Goal: Obtain resource: Download file/media

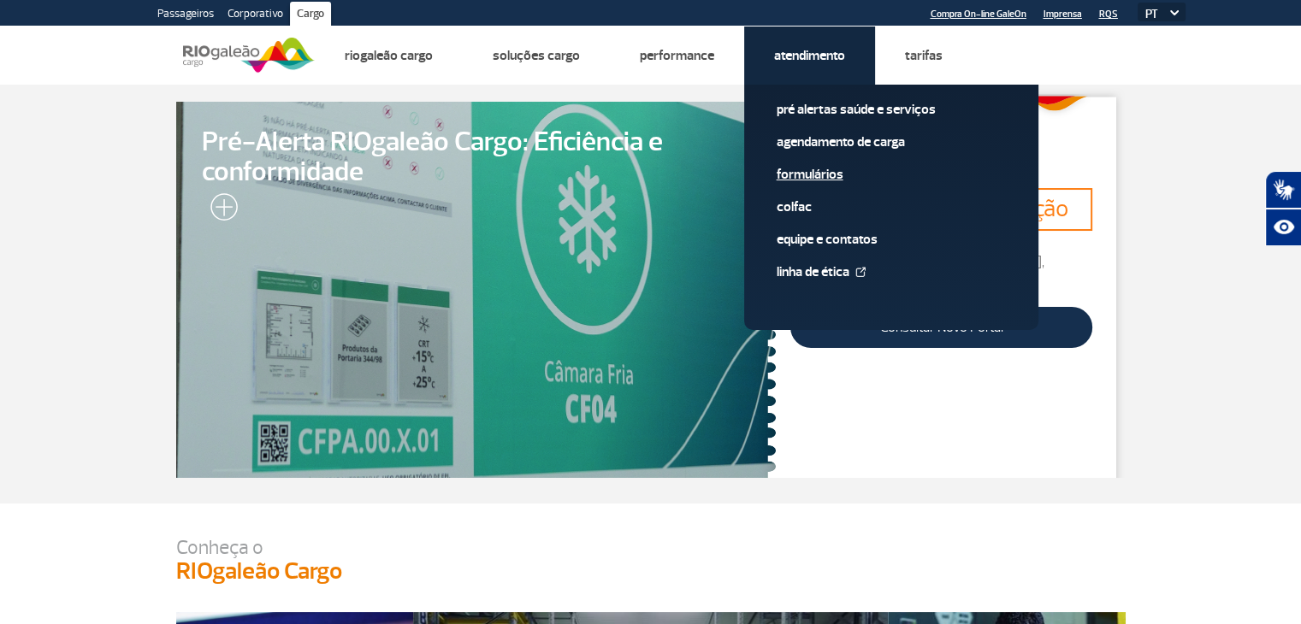
click at [828, 182] on link "Formulários" at bounding box center [891, 174] width 229 height 19
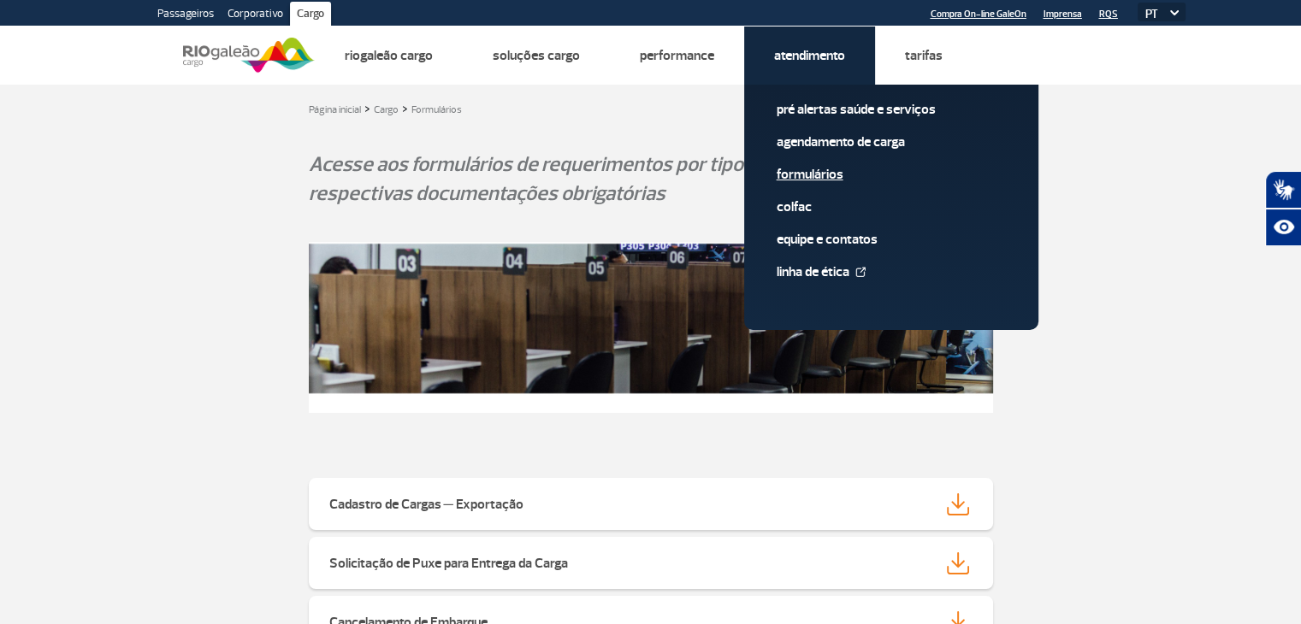
click at [815, 171] on link "Formulários" at bounding box center [891, 174] width 229 height 19
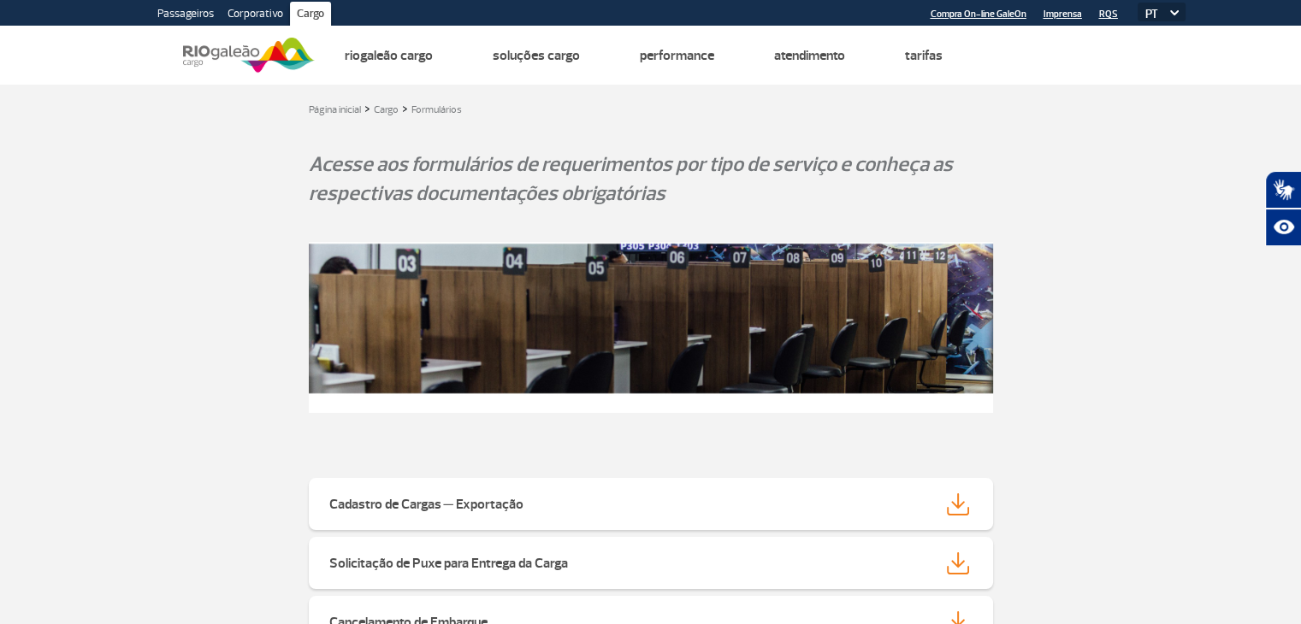
click at [251, 12] on link "Corporativo" at bounding box center [255, 15] width 69 height 27
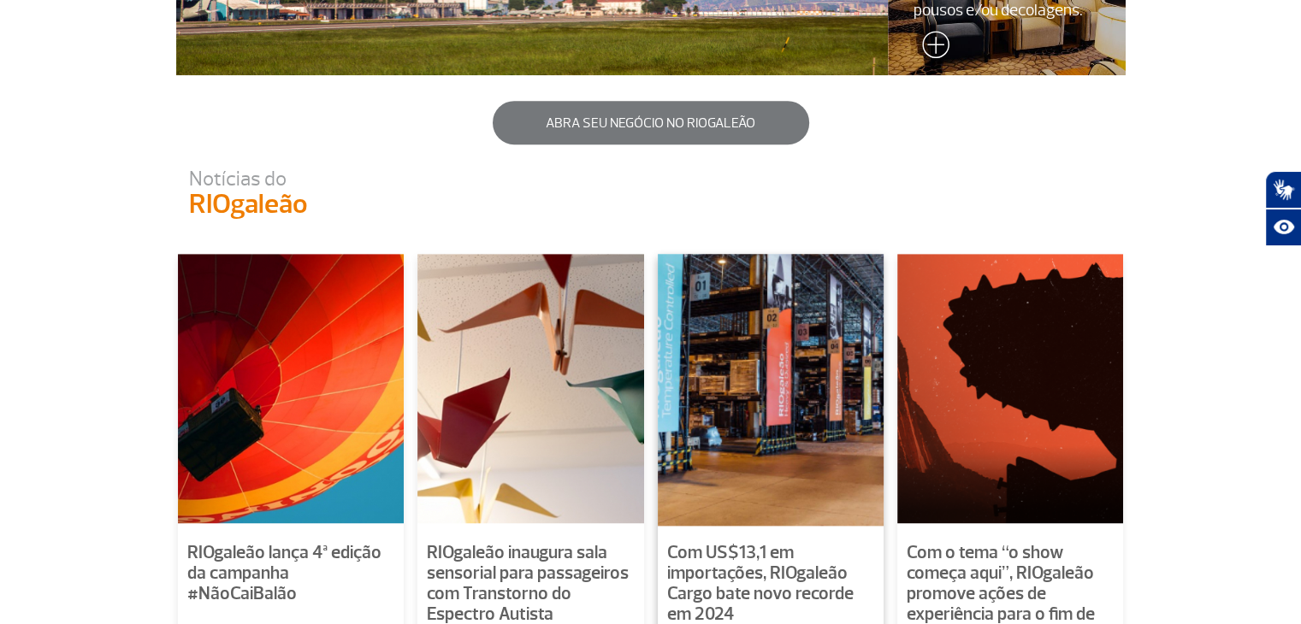
scroll to position [1364, 0]
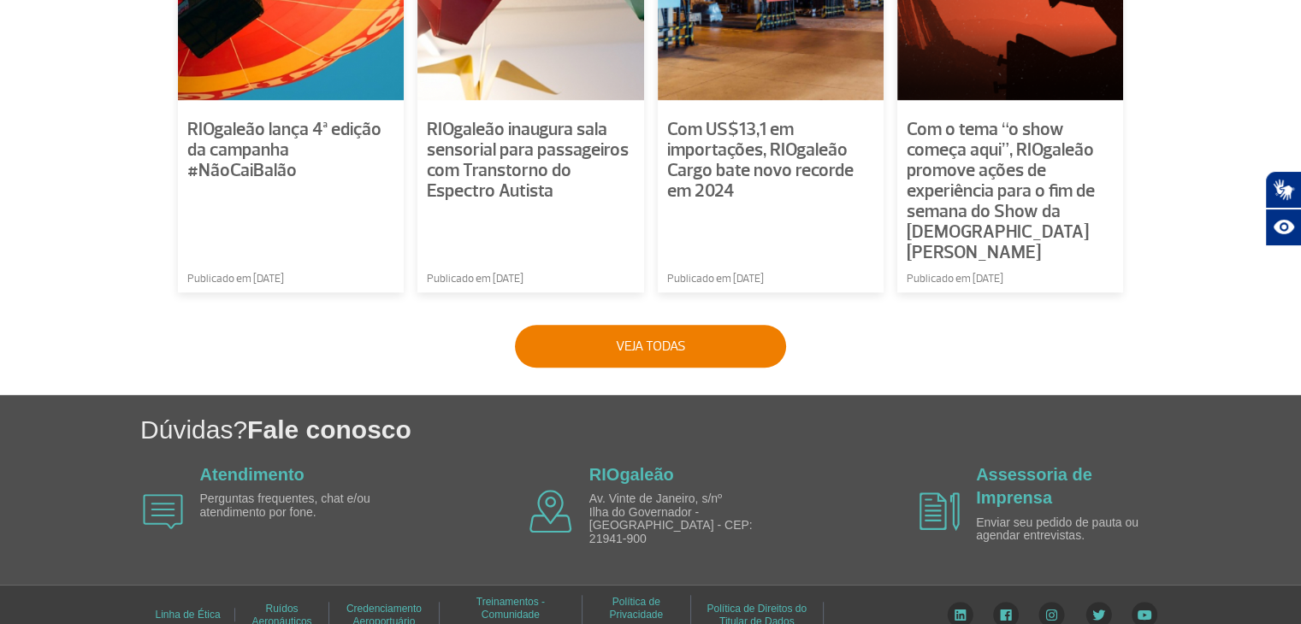
click at [387, 598] on link "Credenciamento Aeroportuário" at bounding box center [383, 615] width 75 height 37
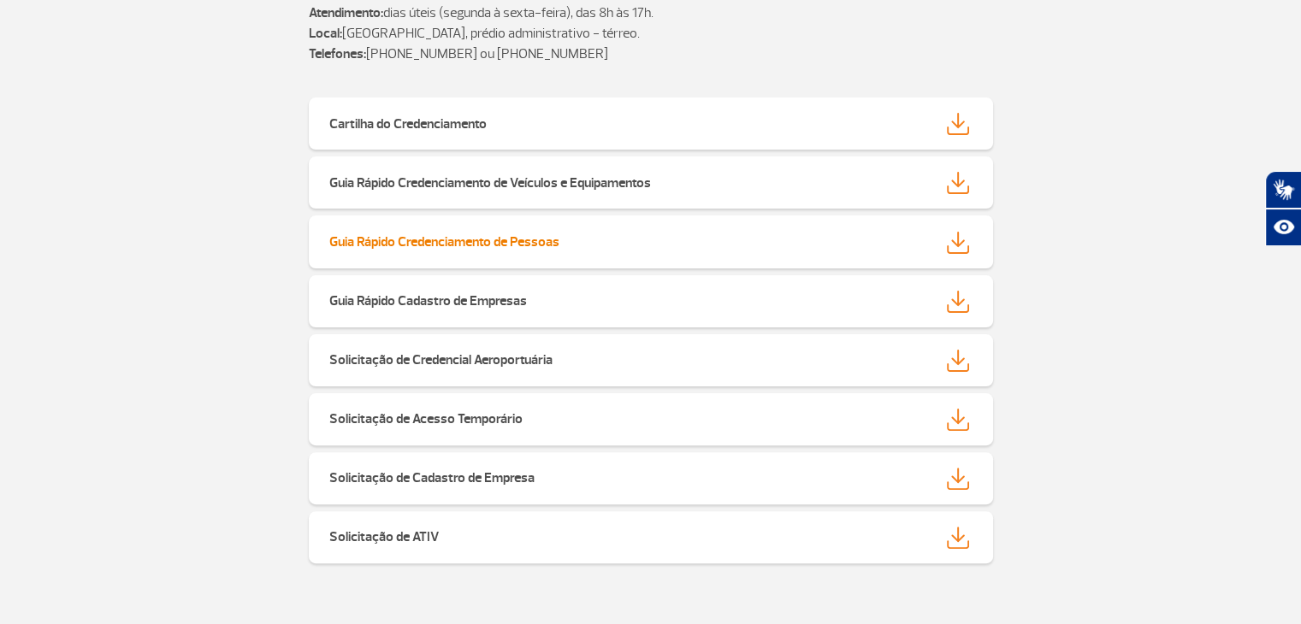
scroll to position [428, 0]
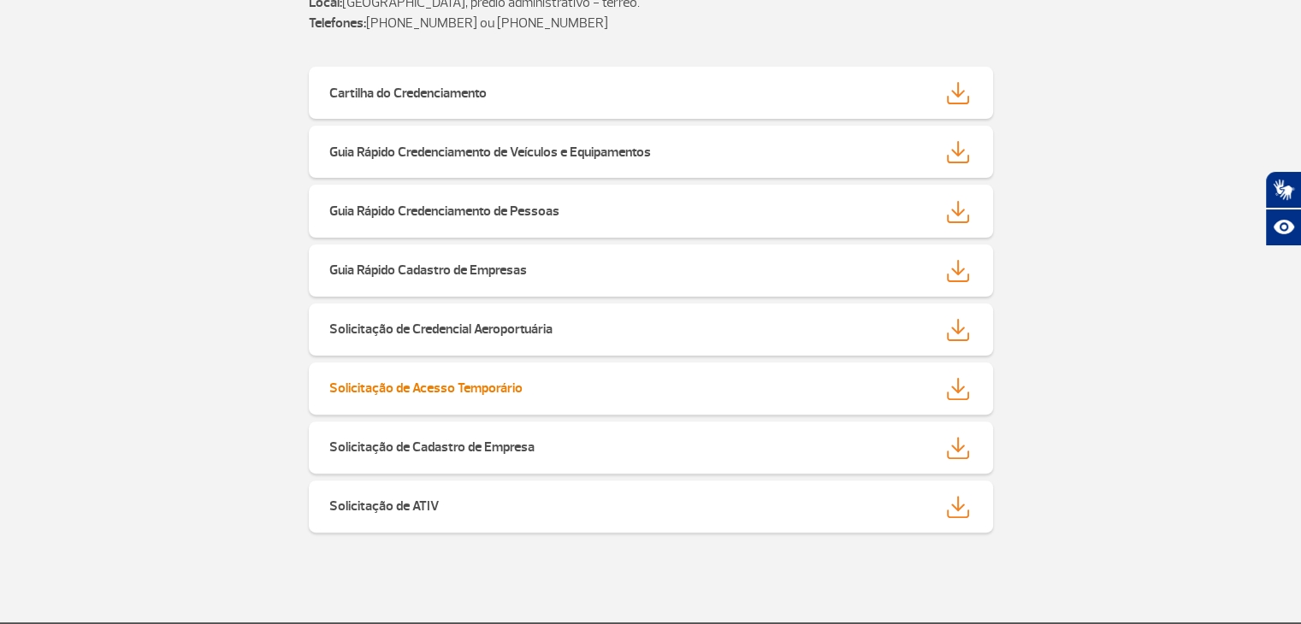
click at [958, 388] on img at bounding box center [958, 389] width 22 height 22
